Goal: Entertainment & Leisure: Browse casually

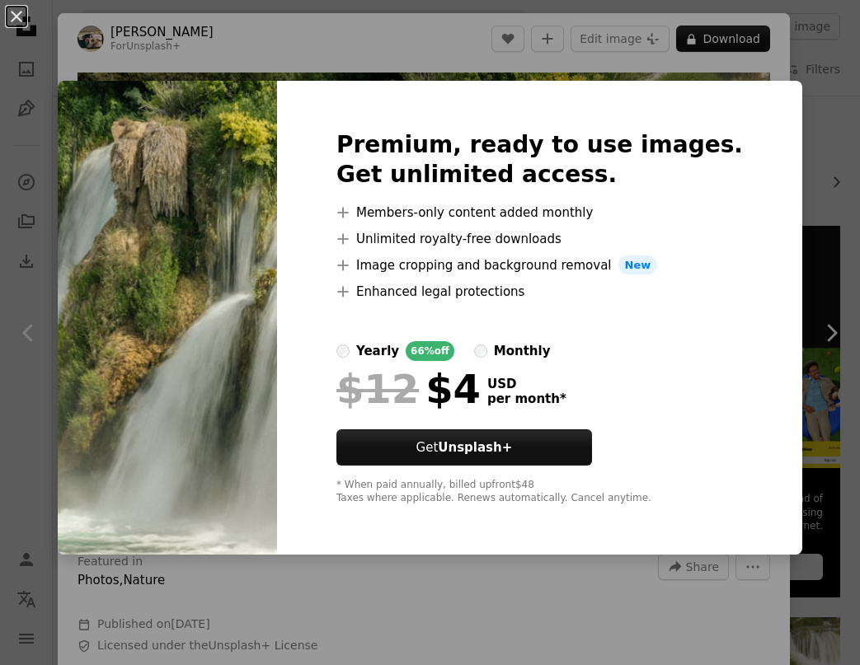
scroll to position [345, 0]
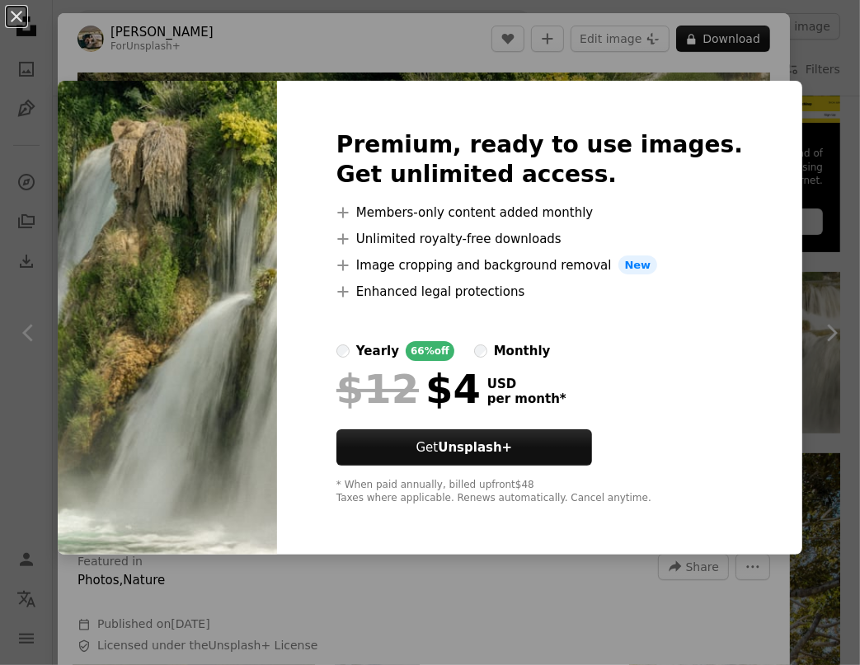
click at [246, 208] on img at bounding box center [167, 318] width 219 height 475
click at [270, 274] on img at bounding box center [167, 318] width 219 height 475
click at [635, 591] on div "An X shape Premium, ready to use images. Get unlimited access. A plus sign Memb…" at bounding box center [430, 332] width 860 height 665
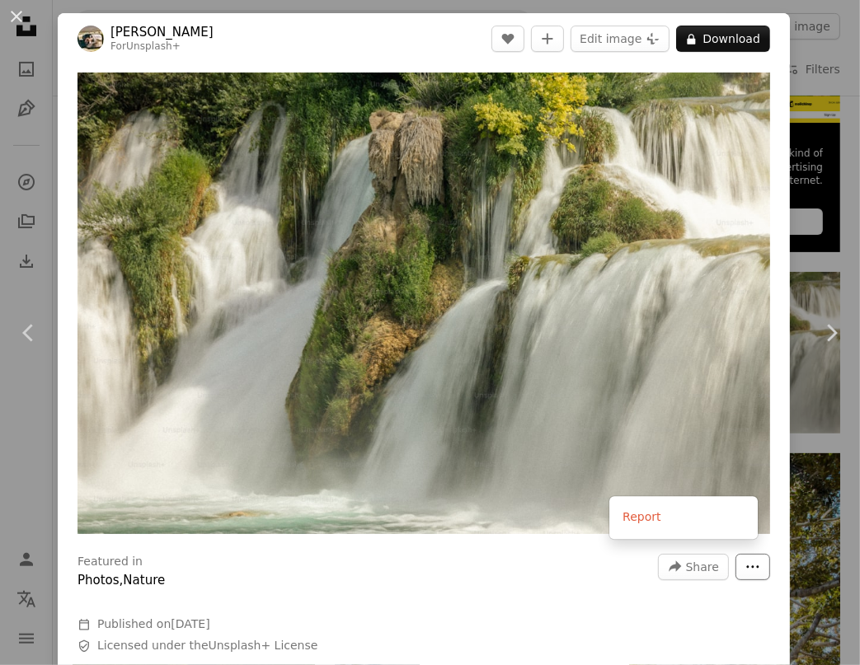
click at [745, 565] on icon "More Actions" at bounding box center [752, 567] width 15 height 15
click at [532, 460] on img "Zoom in on this image" at bounding box center [423, 304] width 692 height 462
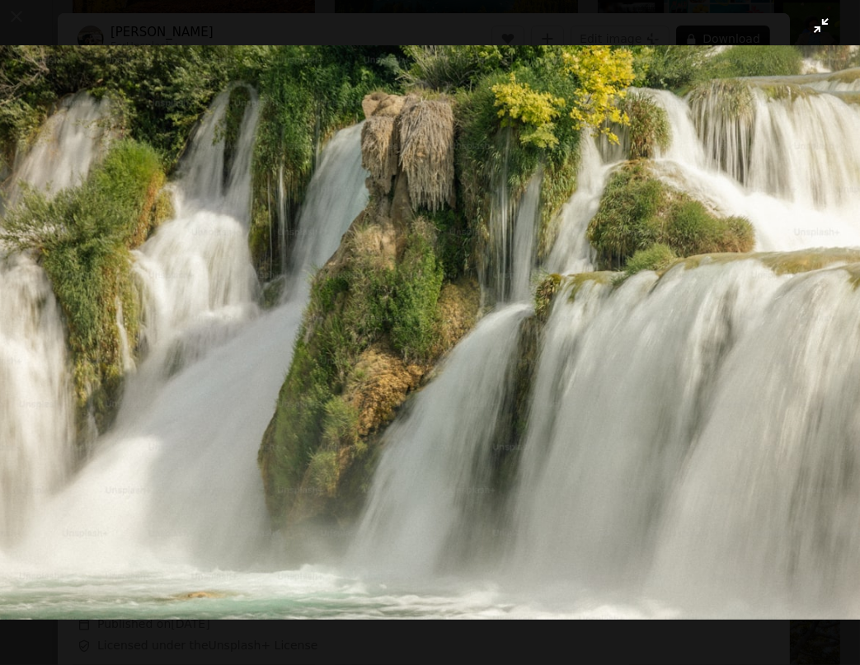
drag, startPoint x: 809, startPoint y: 1, endPoint x: 455, endPoint y: 423, distance: 550.6
click at [455, 423] on img "Zoom out on this image" at bounding box center [429, 332] width 861 height 575
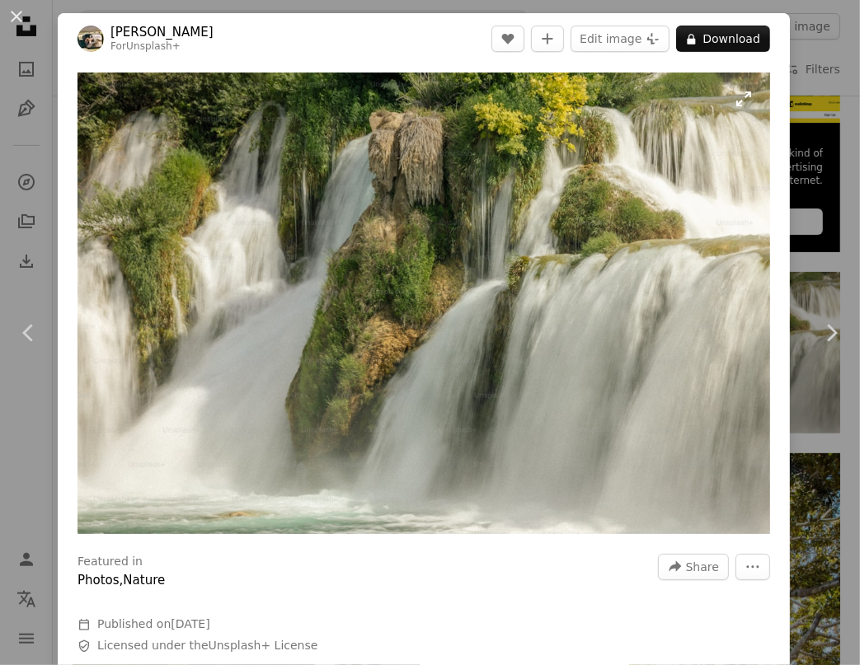
click at [493, 225] on img "Zoom in on this image" at bounding box center [423, 304] width 692 height 462
